Goal: Find specific page/section: Find specific page/section

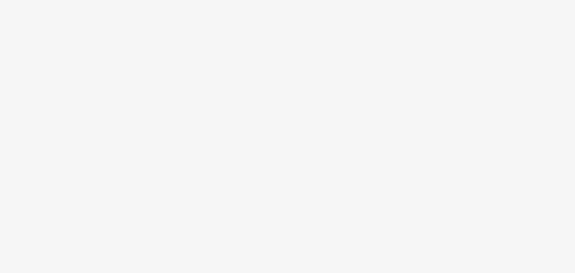
select select "b626f941-834b-427f-b453-0a2b95f57350"
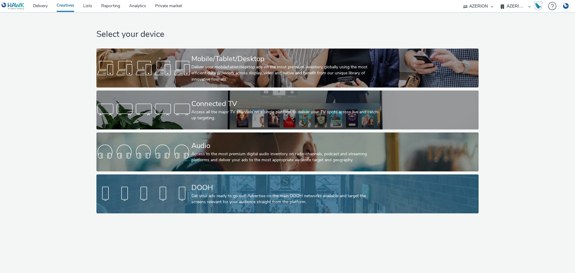
click at [192, 188] on div "DOOH" at bounding box center [286, 187] width 190 height 10
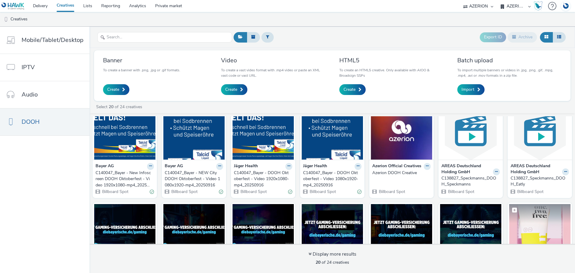
scroll to position [30, 0]
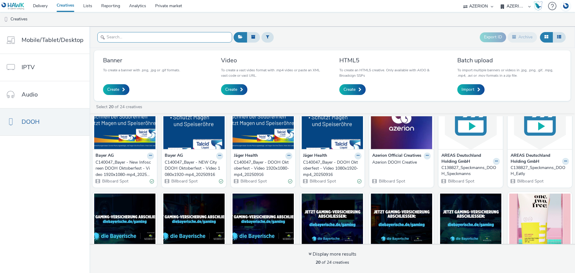
click at [188, 37] on input "text" at bounding box center [164, 37] width 135 height 10
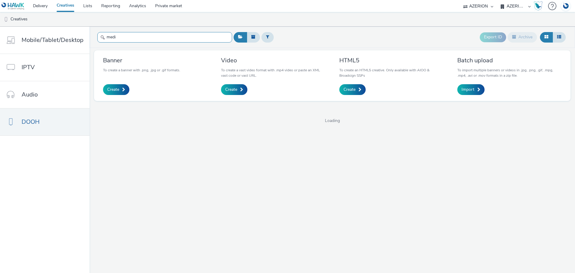
type input "media"
click at [80, 37] on div "Mobile/Tablet/Desktop IPTV Audio DOOH media Export ID Archive Banner To create …" at bounding box center [287, 150] width 575 height 246
click at [117, 37] on input "media" at bounding box center [164, 37] width 135 height 10
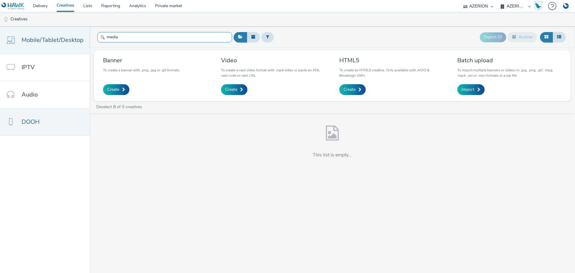
drag, startPoint x: 118, startPoint y: 37, endPoint x: 82, endPoint y: 34, distance: 36.4
click at [82, 34] on div "Mobile/Tablet/Desktop IPTV Audio DOOH media Export ID Archive Banner To create …" at bounding box center [287, 150] width 575 height 246
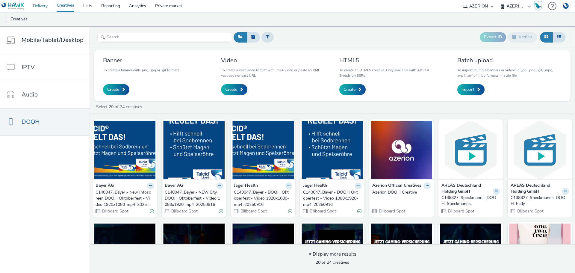
click at [40, 5] on link "Delivery" at bounding box center [40, 6] width 24 height 12
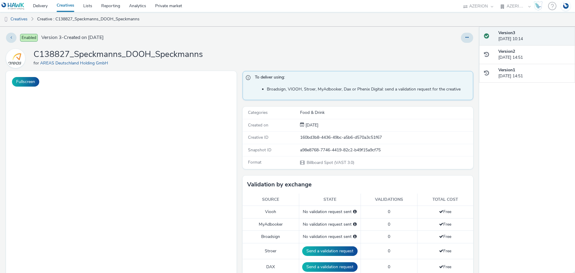
select select "b626f941-834b-427f-b453-0a2b95f57350"
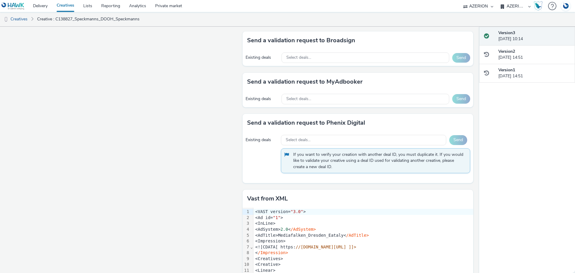
scroll to position [348, 0]
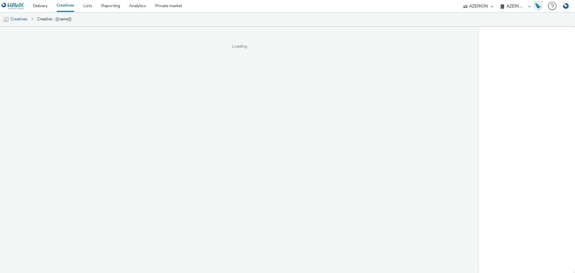
select select "b626f941-834b-427f-b453-0a2b95f57350"
